Goal: Complete application form

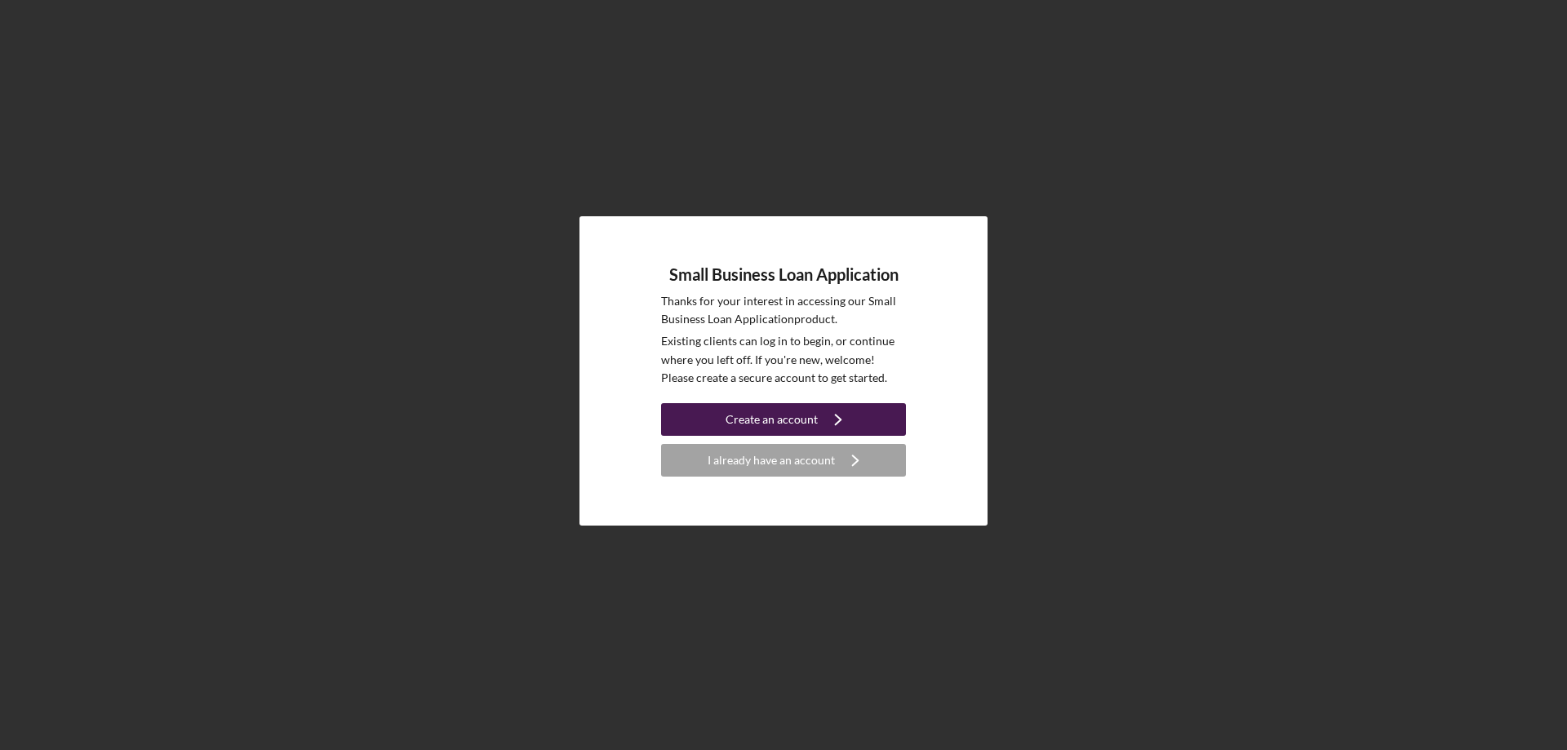
click at [776, 419] on div "Create an account" at bounding box center [772, 419] width 92 height 33
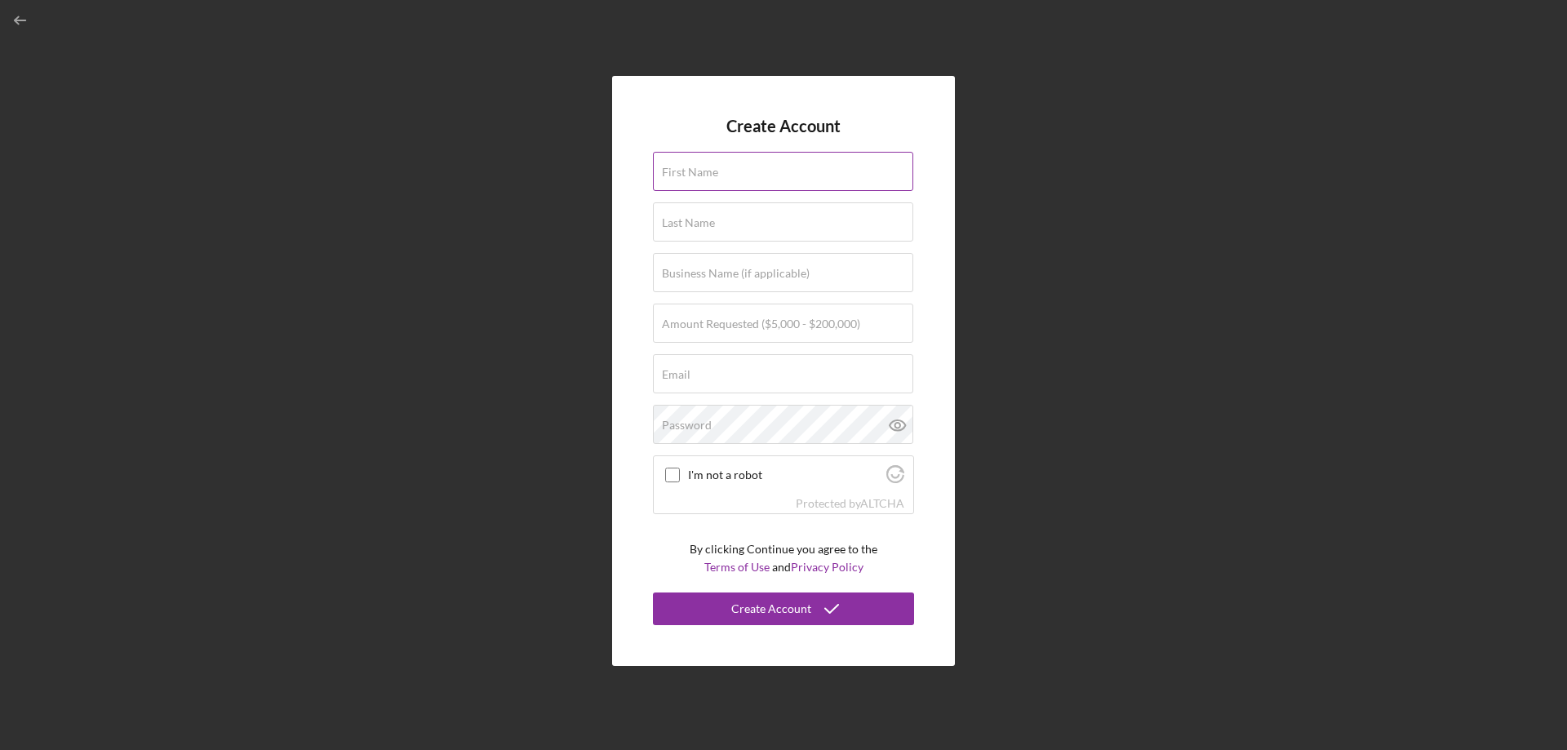
click at [705, 172] on label "First Name" at bounding box center [690, 172] width 56 height 13
click at [705, 172] on input "First Name" at bounding box center [783, 171] width 260 height 39
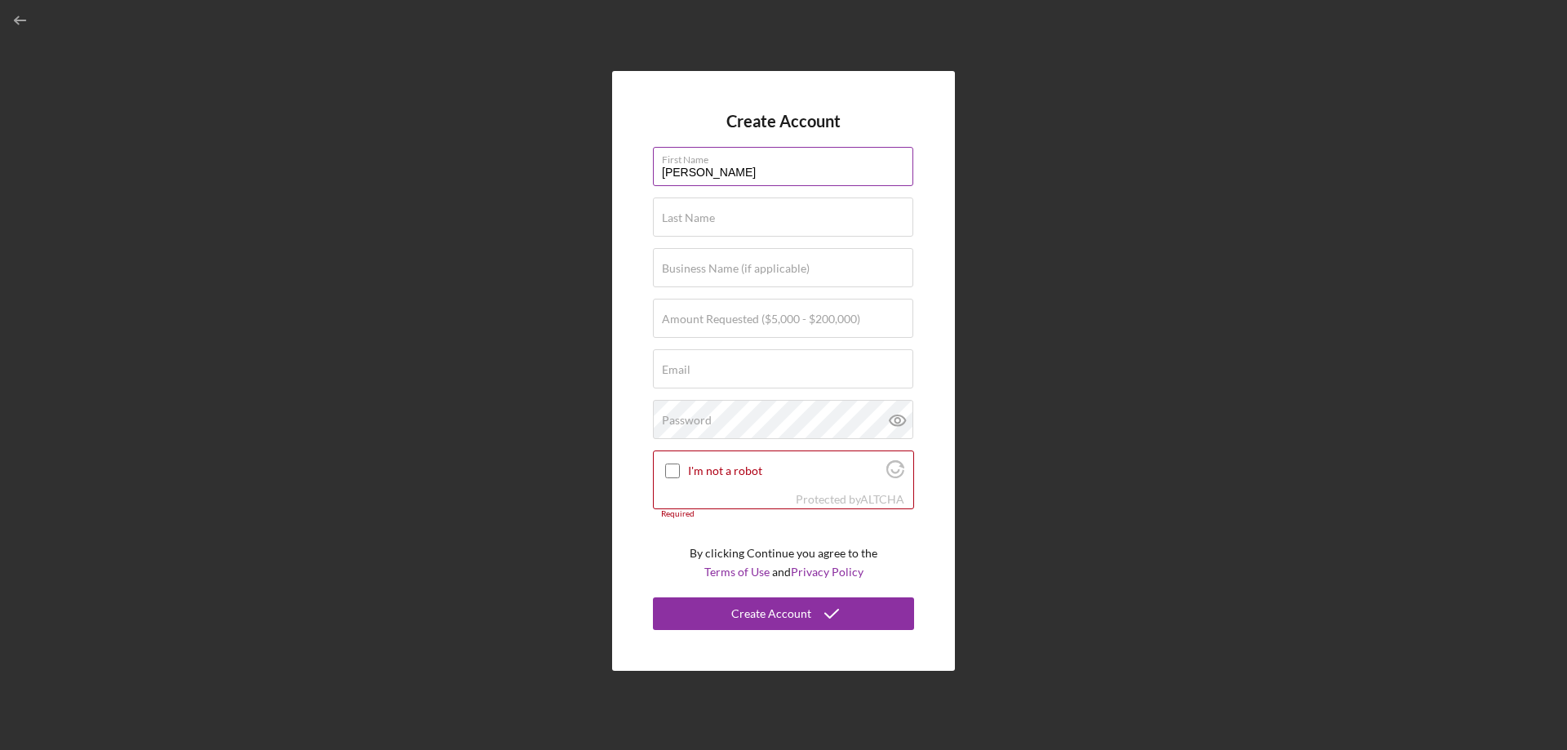
type input "[PERSON_NAME]"
type input "Three Rivers Travel, LLC"
type input "$30,000"
type input "[PERSON_NAME][EMAIL_ADDRESS][PERSON_NAME][DOMAIN_NAME]"
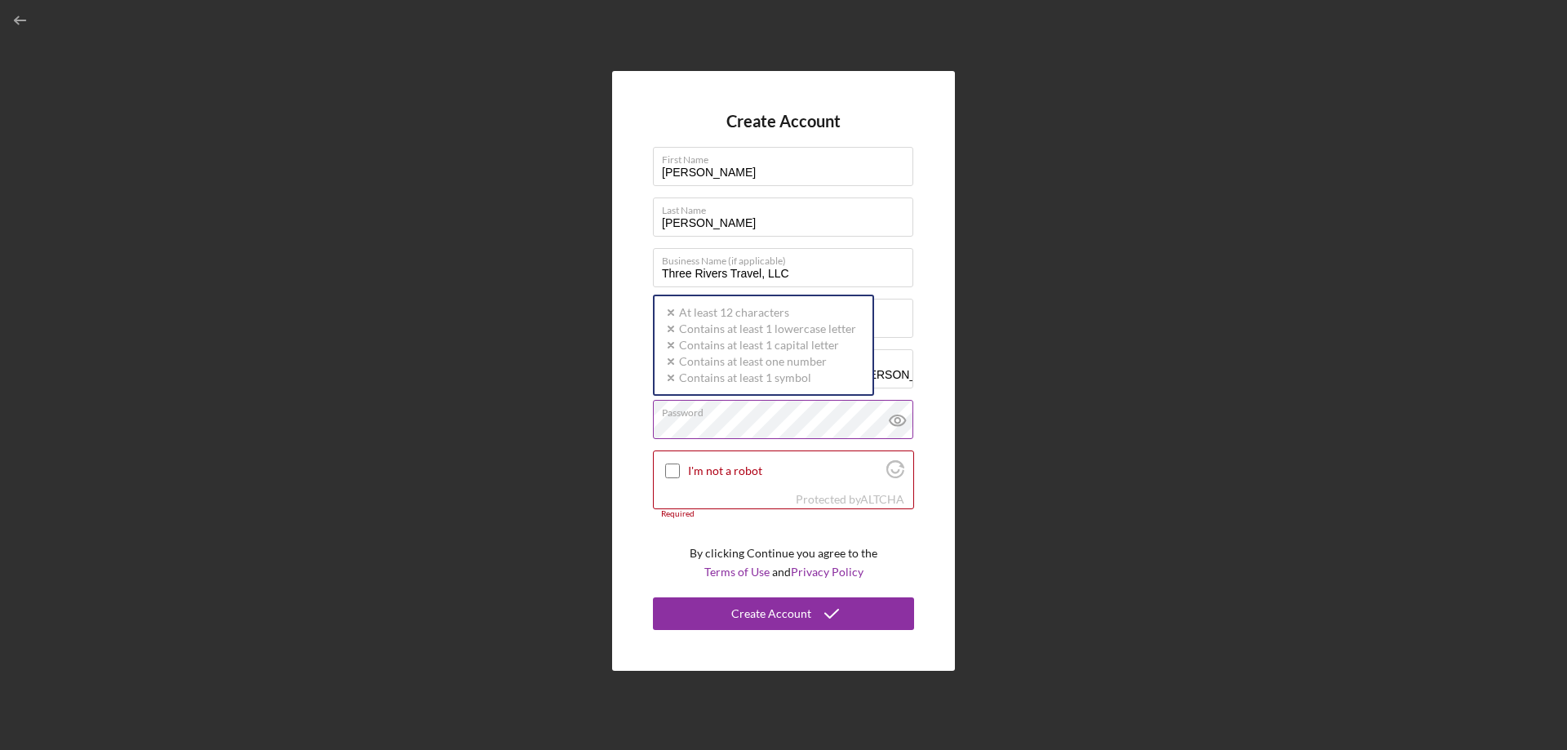
click at [719, 416] on div "Password Icon/icon-validation-no At least 12 characters Icon/icon-validation-no…" at bounding box center [783, 420] width 261 height 41
click at [891, 419] on icon at bounding box center [898, 420] width 16 height 11
click at [674, 472] on input "I'm not a robot" at bounding box center [672, 471] width 15 height 15
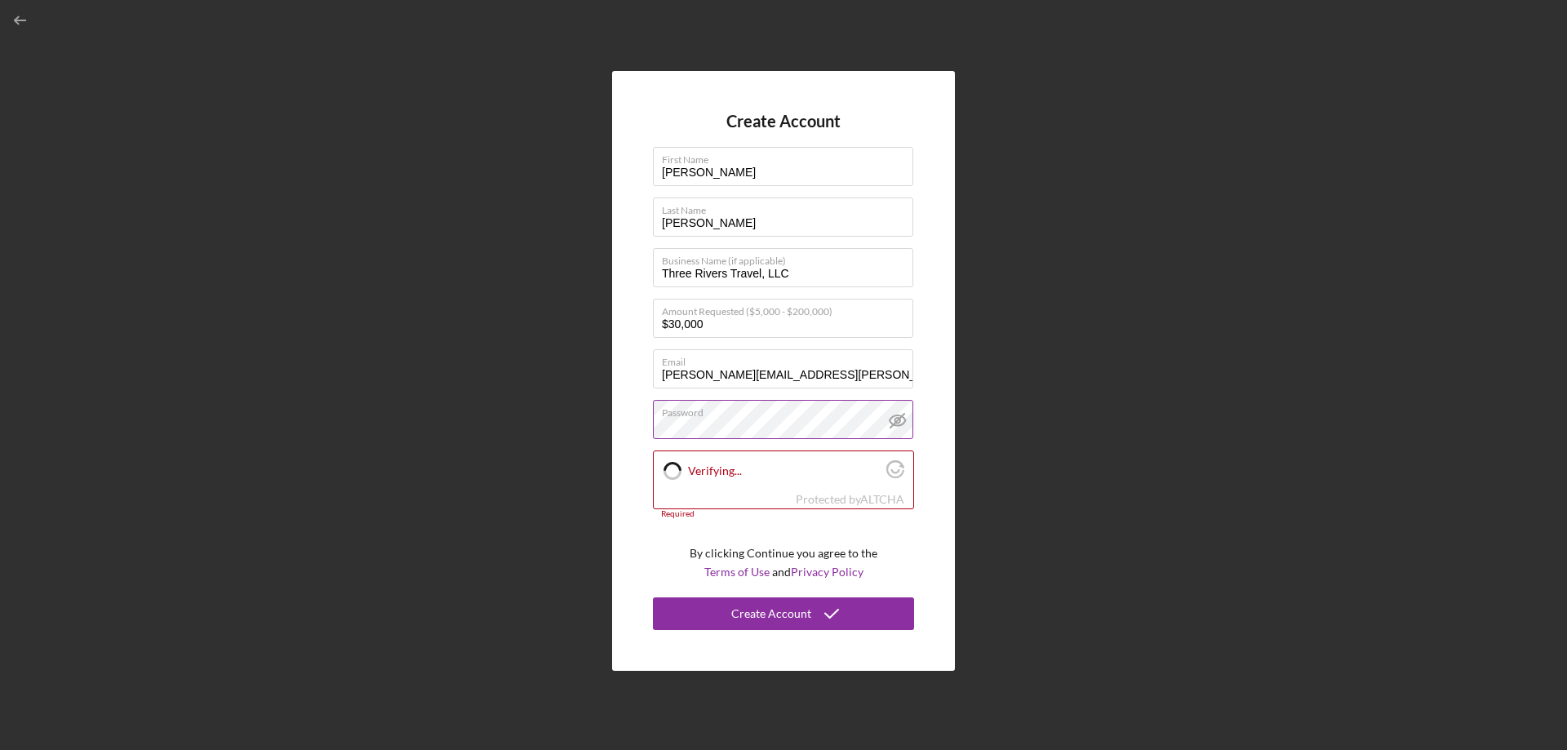
checkbox input "true"
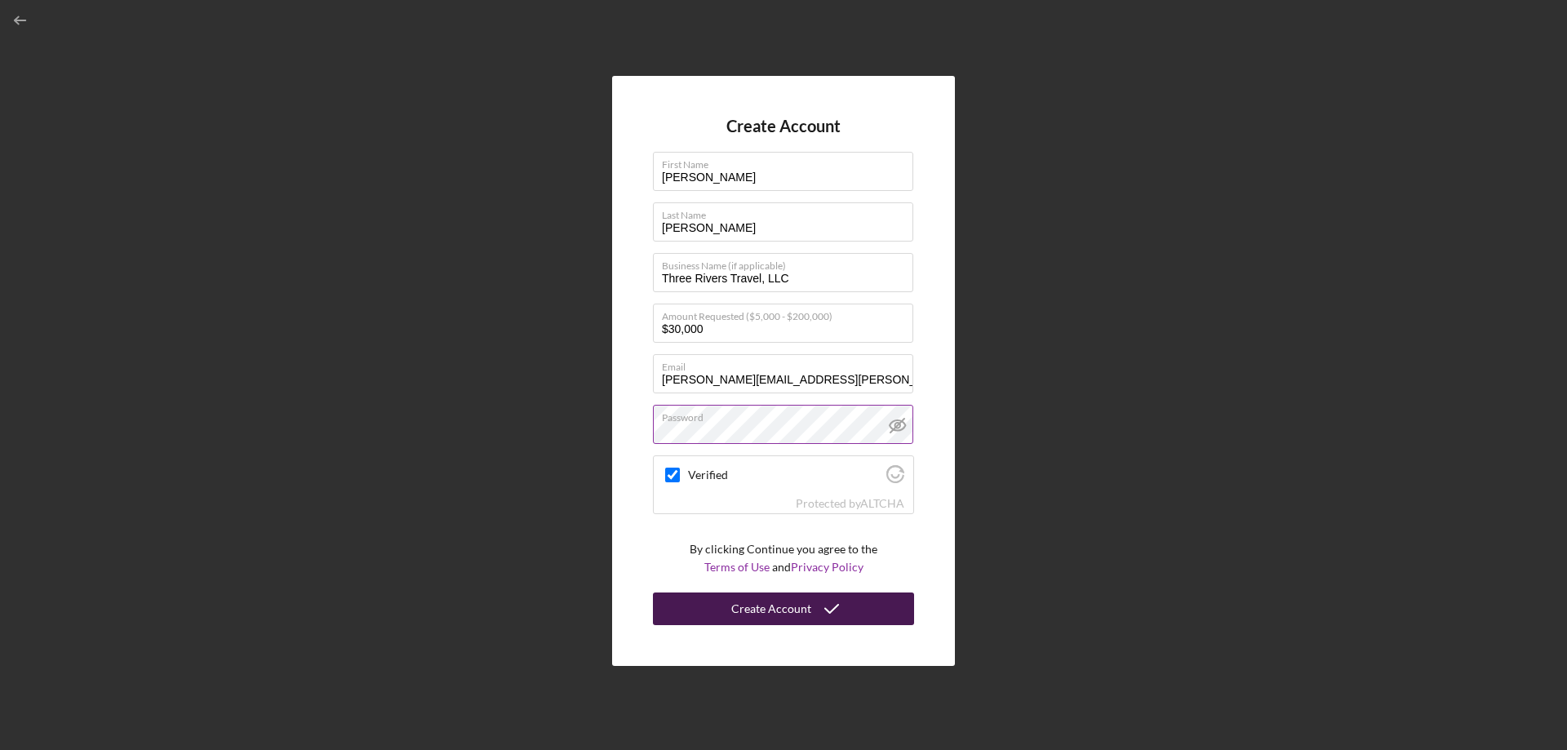
click at [710, 606] on button "Create Account" at bounding box center [783, 609] width 261 height 33
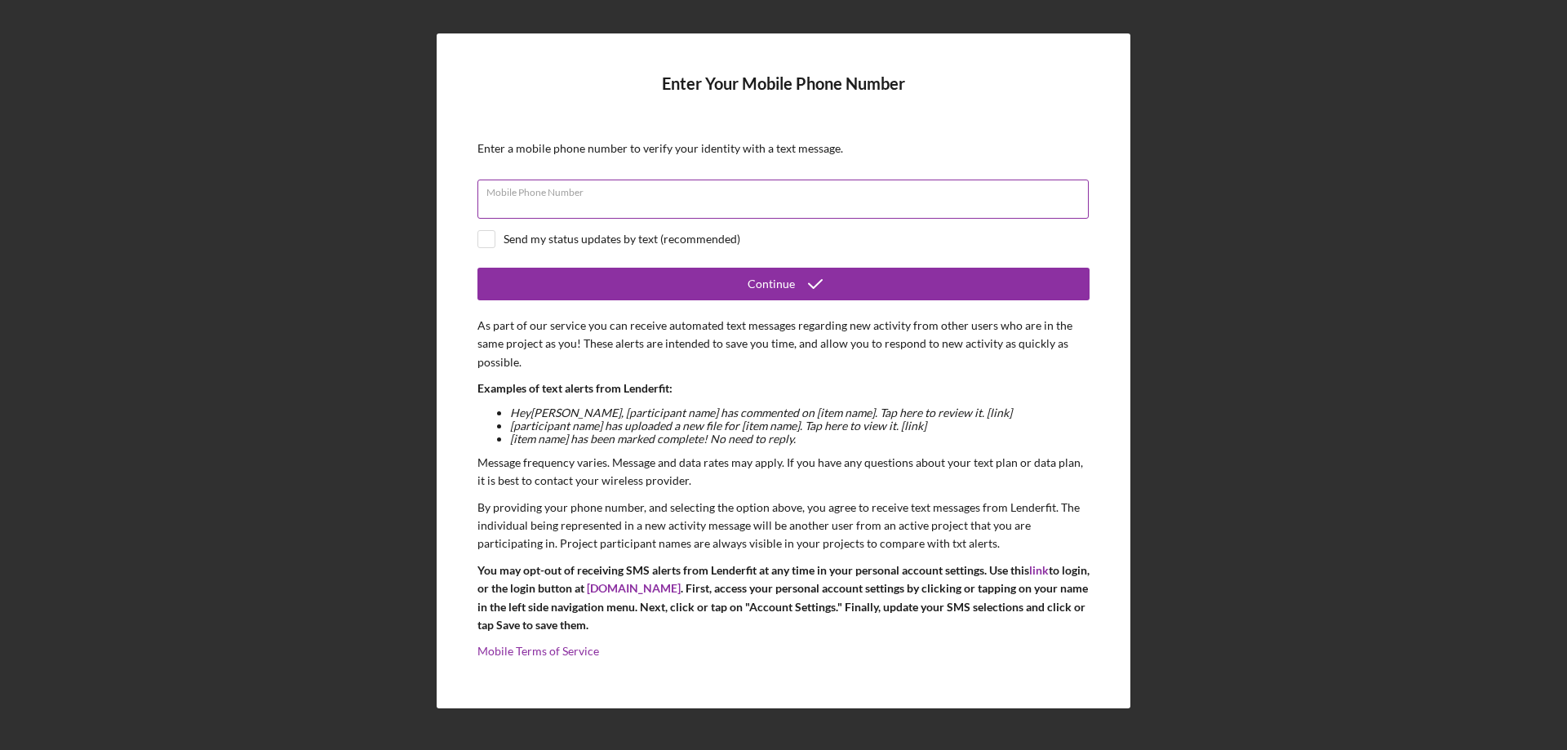
click at [640, 211] on input "Mobile Phone Number" at bounding box center [782, 199] width 611 height 39
type input "[PHONE_NUMBER]"
click at [486, 236] on input "checkbox" at bounding box center [486, 239] width 16 height 16
checkbox input "true"
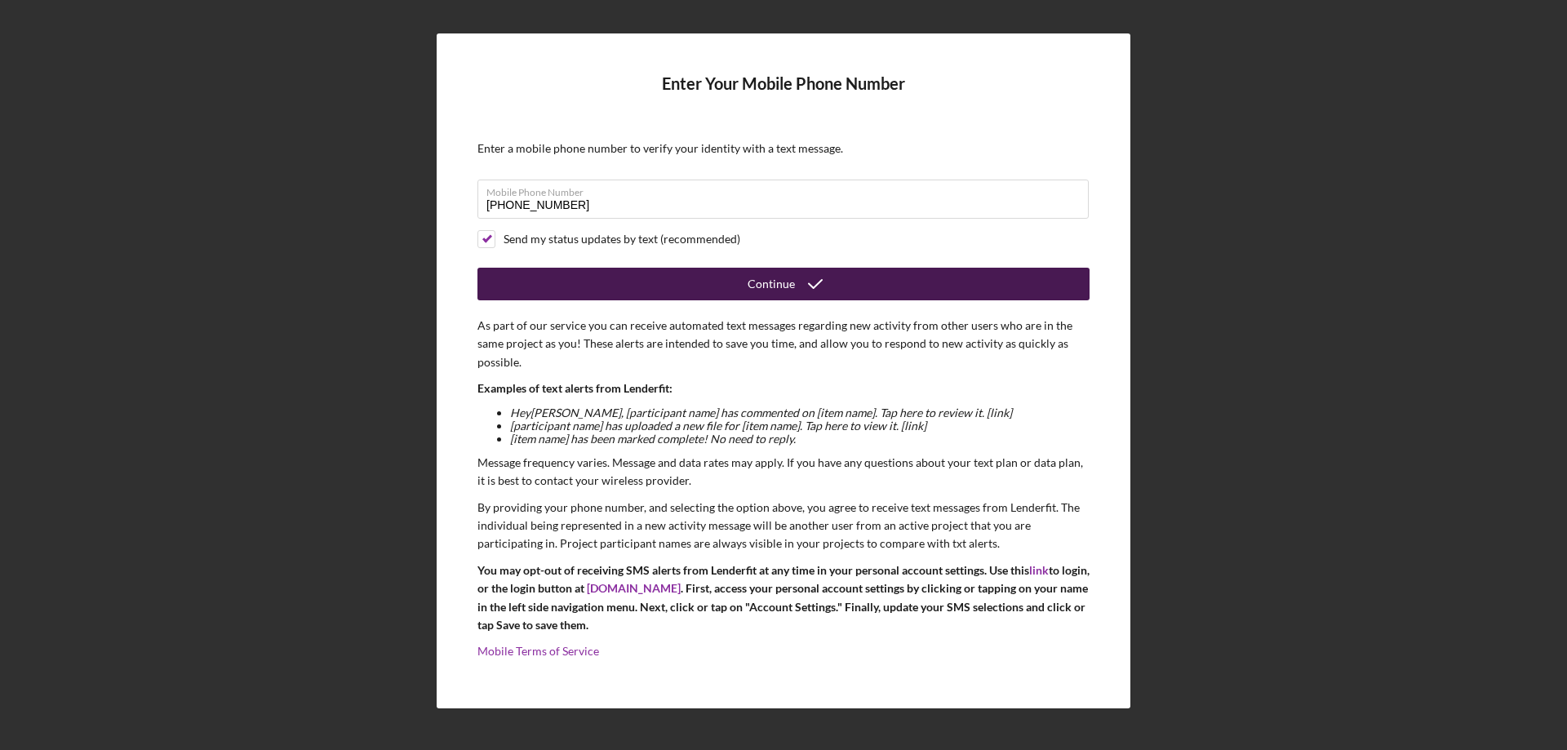
click at [582, 277] on button "Continue" at bounding box center [783, 284] width 612 height 33
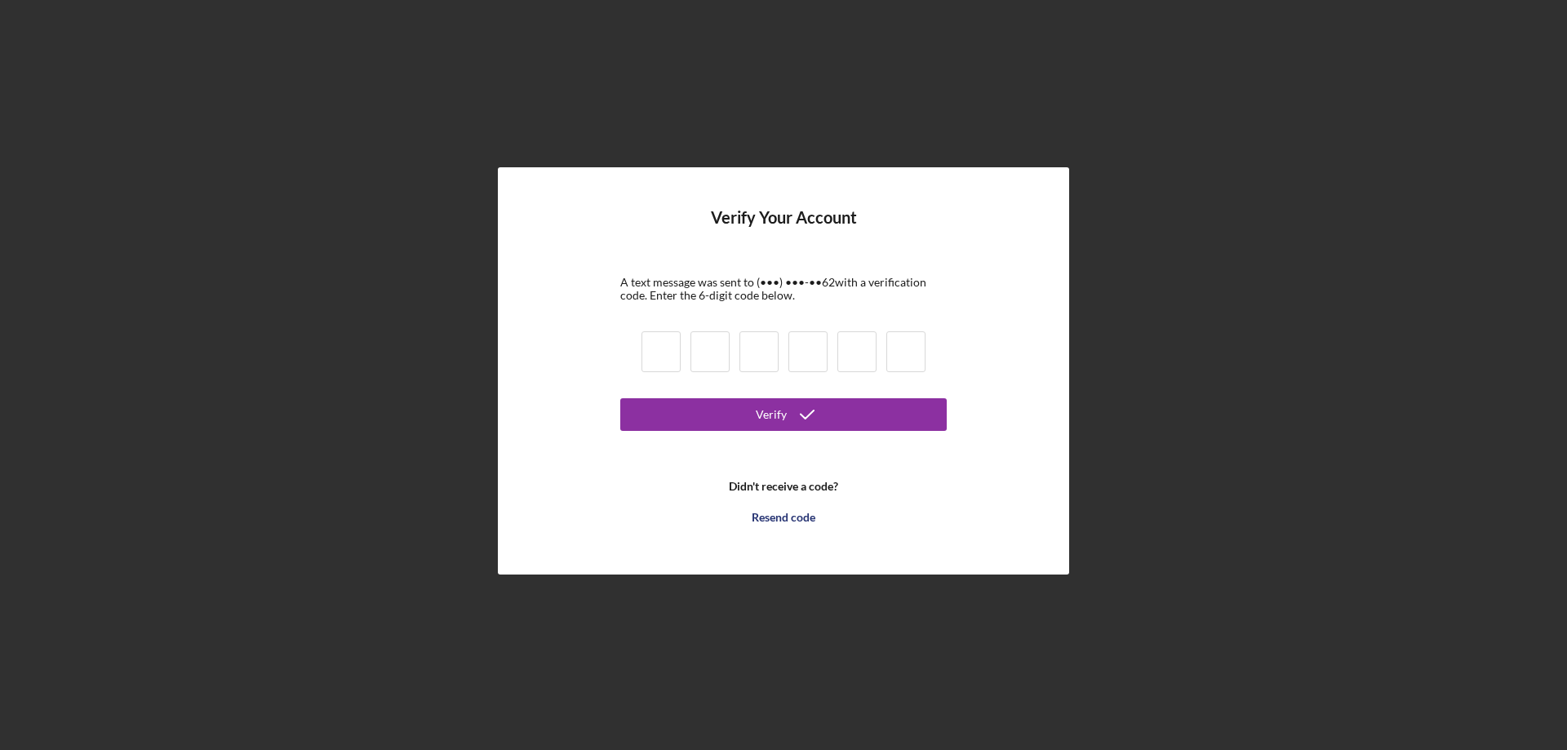
click at [659, 350] on input at bounding box center [661, 351] width 39 height 41
type input "4"
type input "6"
type input "4"
type input "2"
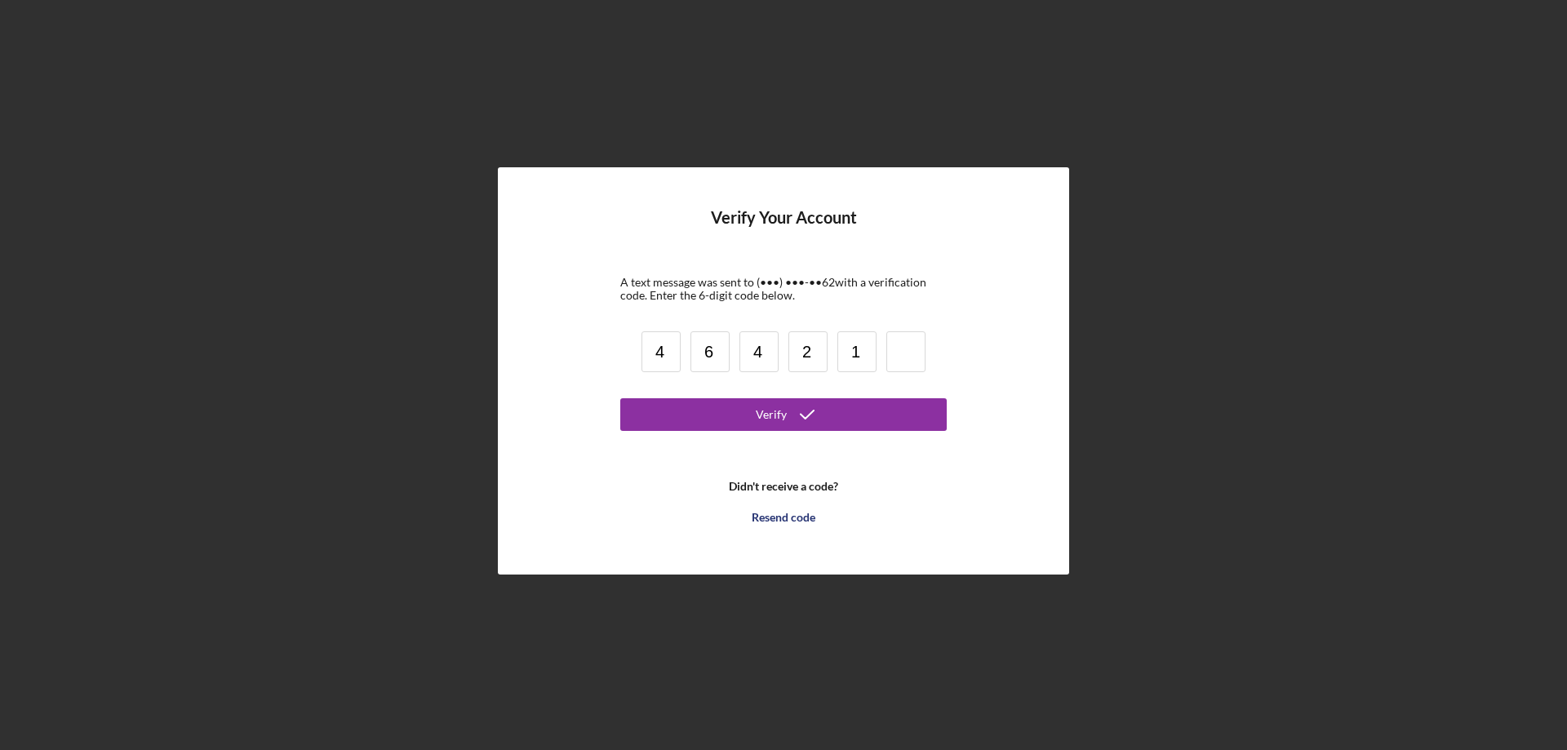
type input "1"
type input "3"
click at [721, 424] on button "Verify" at bounding box center [783, 414] width 326 height 33
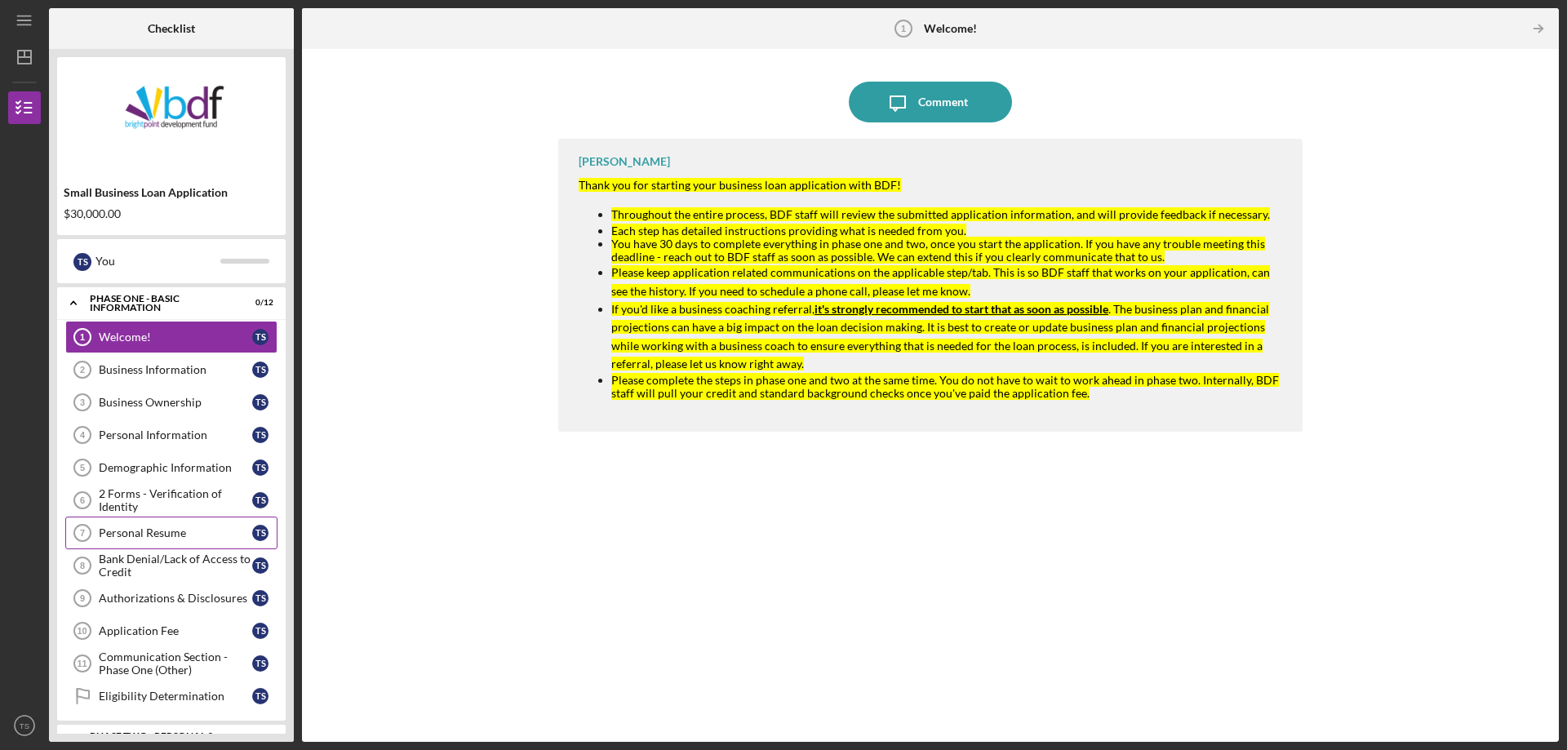
click at [127, 529] on div "Personal Resume" at bounding box center [175, 532] width 153 height 13
